Goal: Task Accomplishment & Management: Manage account settings

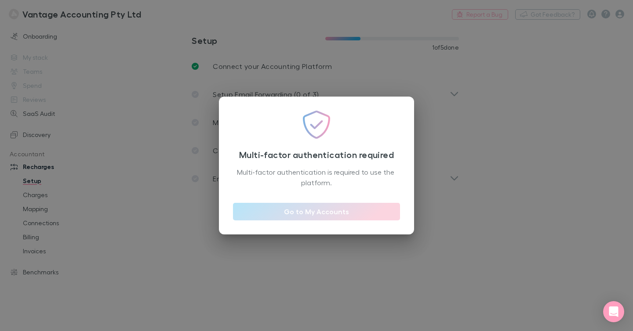
click at [309, 209] on link "Go to My Accounts" at bounding box center [316, 212] width 167 height 18
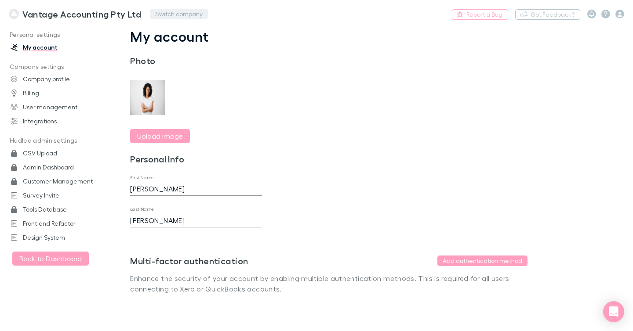
click at [182, 16] on button "Switch company" at bounding box center [179, 14] width 58 height 11
click at [52, 77] on link "Company profile" at bounding box center [54, 79] width 105 height 14
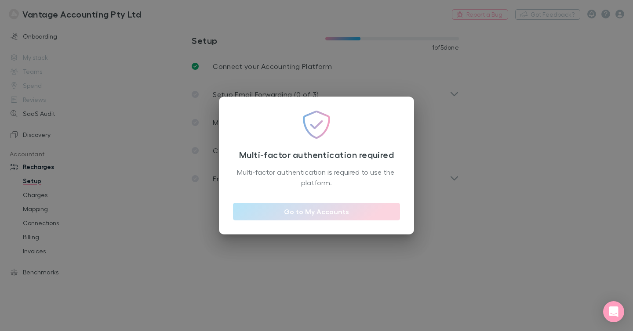
click at [279, 210] on link "Go to My Accounts" at bounding box center [316, 212] width 167 height 18
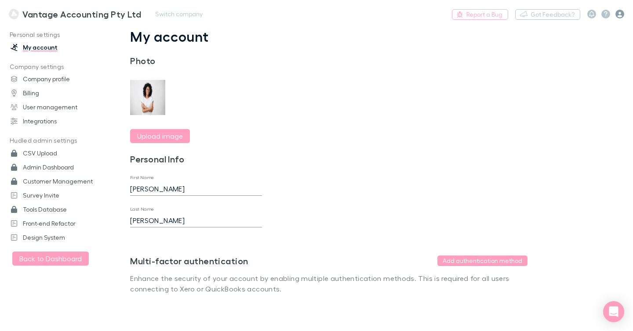
click at [616, 17] on icon "button" at bounding box center [619, 14] width 9 height 9
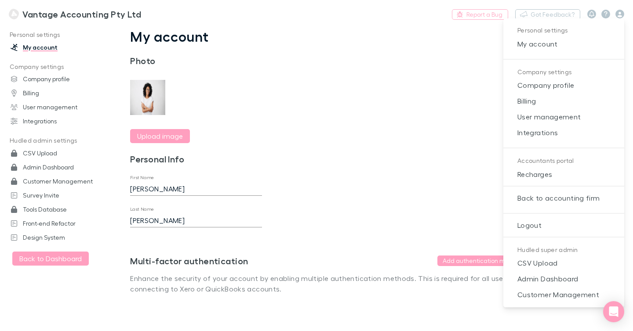
scroll to position [134, 0]
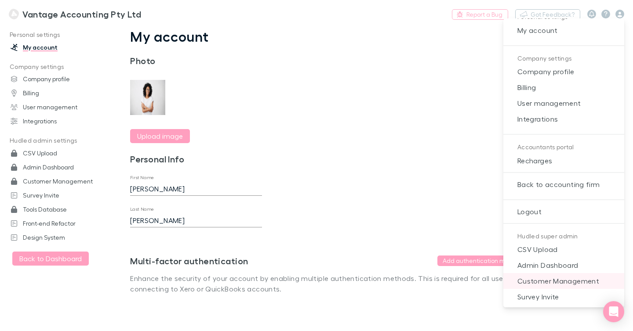
click at [553, 278] on span "Customer Management" at bounding box center [563, 281] width 107 height 11
select select "NONE"
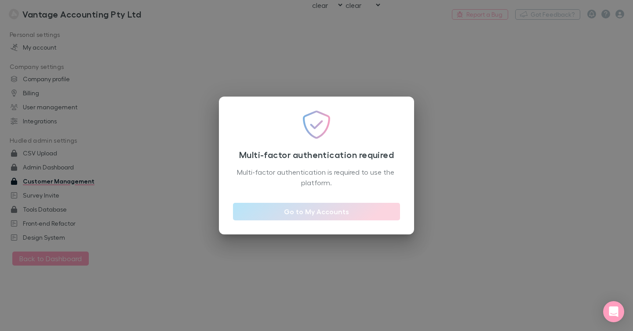
click at [338, 217] on link "Go to My Accounts" at bounding box center [316, 212] width 167 height 18
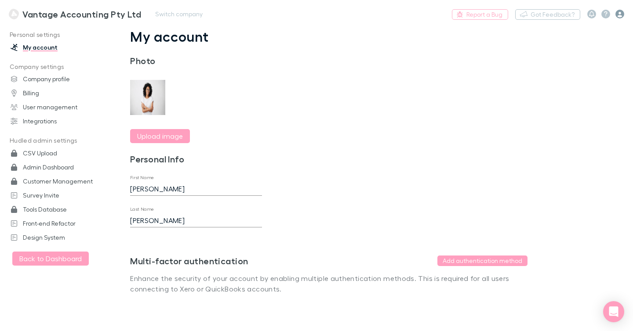
click at [620, 15] on icon "button" at bounding box center [619, 14] width 9 height 9
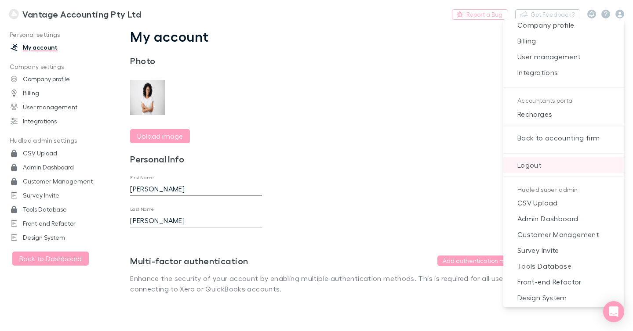
scroll to position [174, 0]
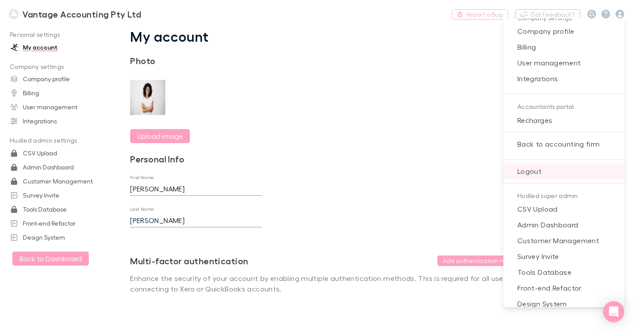
click at [543, 172] on span "Logout" at bounding box center [563, 171] width 107 height 11
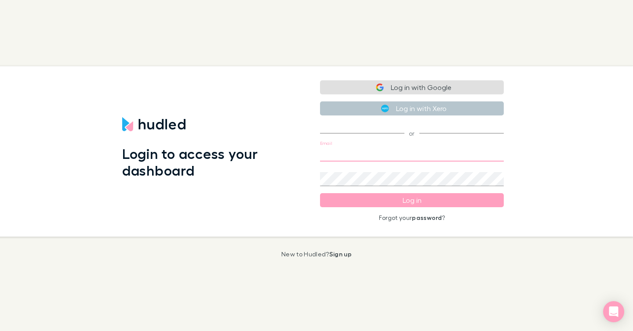
click at [354, 156] on input "Email" at bounding box center [412, 155] width 184 height 14
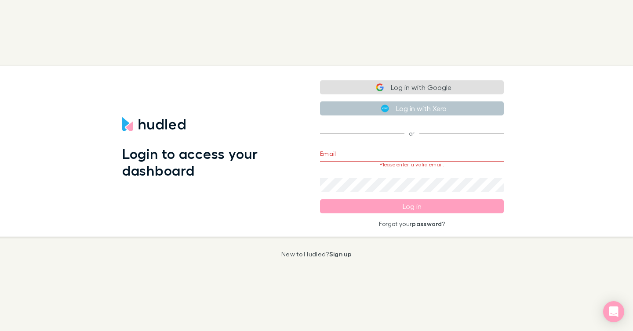
type input "alex+3@hudled.com"
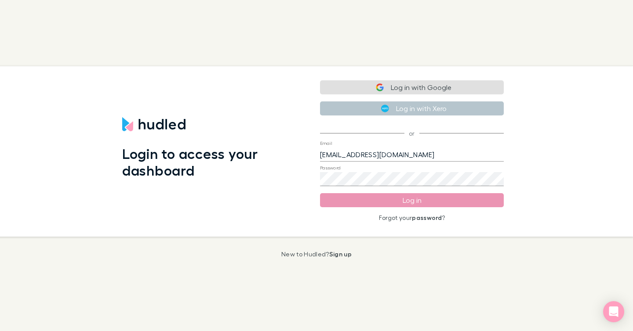
click at [379, 198] on button "Log in" at bounding box center [412, 200] width 184 height 14
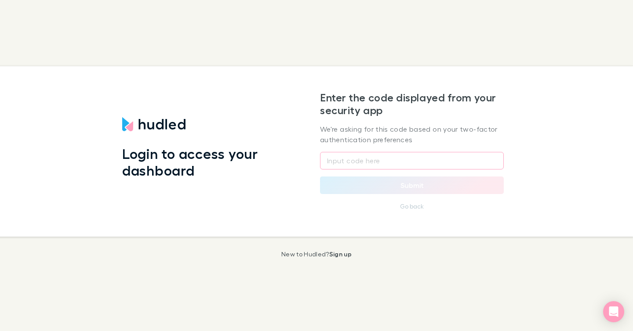
click at [369, 155] on input "text" at bounding box center [412, 161] width 184 height 18
drag, startPoint x: 494, startPoint y: 161, endPoint x: 476, endPoint y: 168, distance: 20.0
click at [0, 331] on com-1password-button at bounding box center [0, 331] width 0 height 0
click at [374, 157] on input "text" at bounding box center [412, 161] width 184 height 18
paste input "029261"
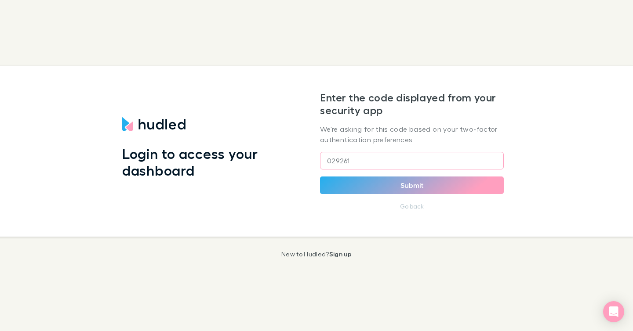
type input "029261"
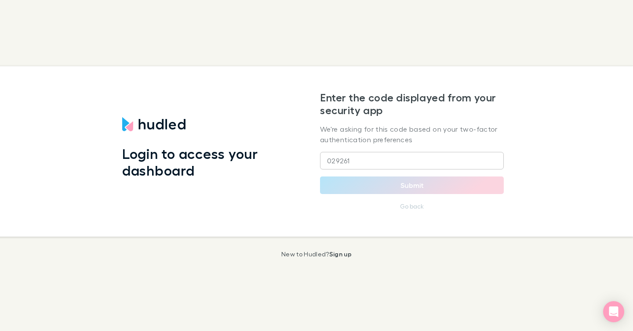
click at [471, 187] on button "Submit" at bounding box center [412, 186] width 184 height 18
